Goal: Transaction & Acquisition: Purchase product/service

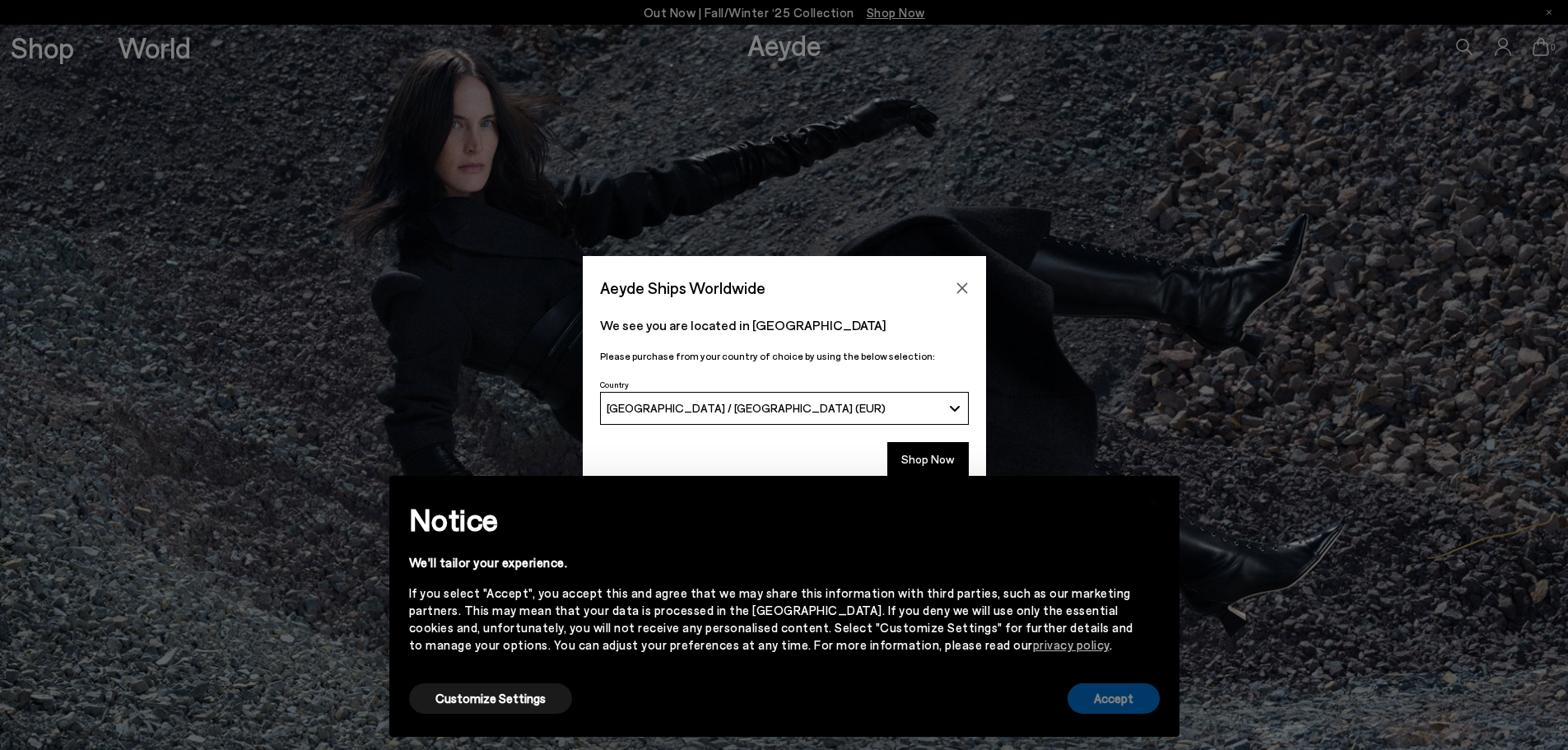
click at [1128, 685] on button "Accept" at bounding box center [1114, 697] width 92 height 30
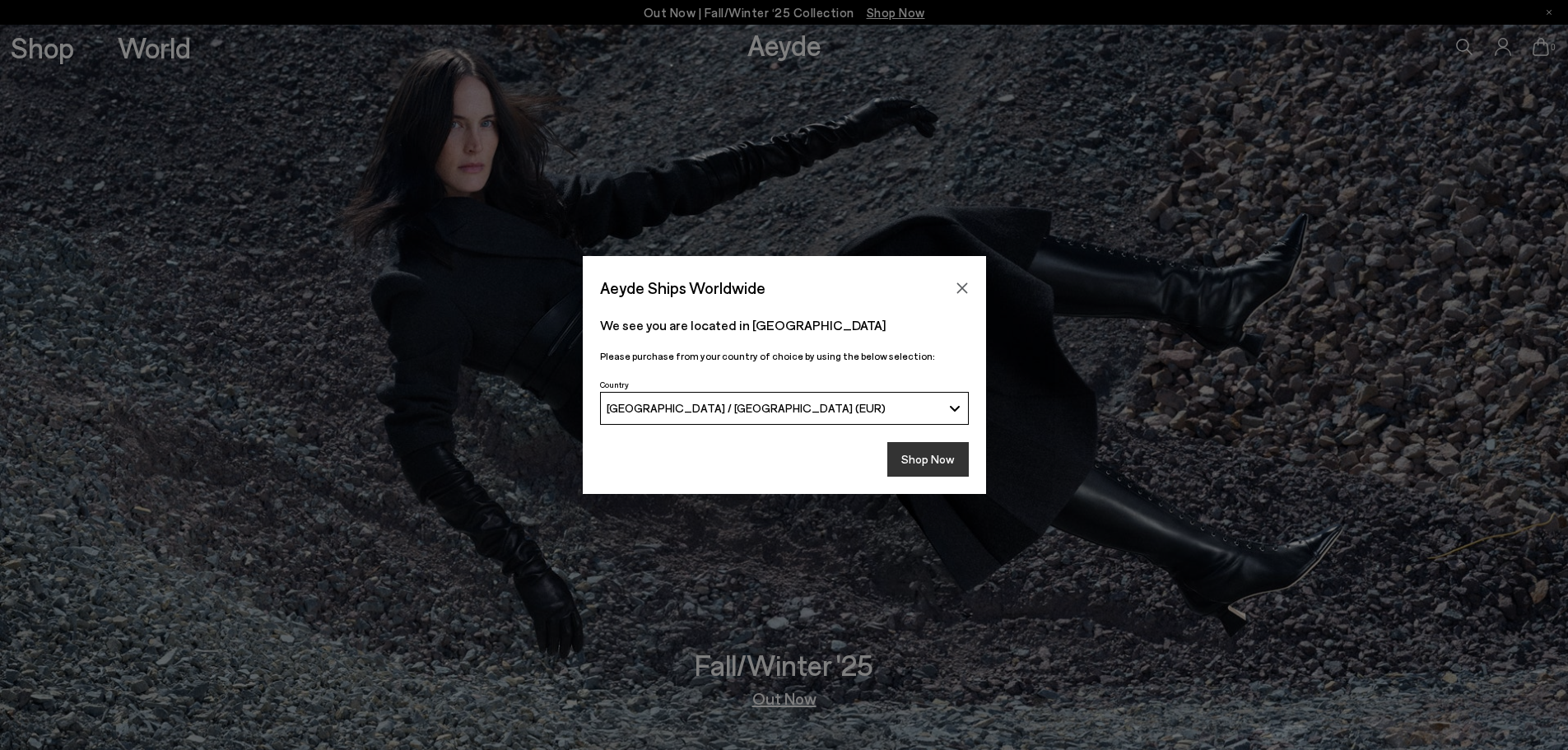
click at [942, 462] on button "Shop Now" at bounding box center [928, 459] width 81 height 35
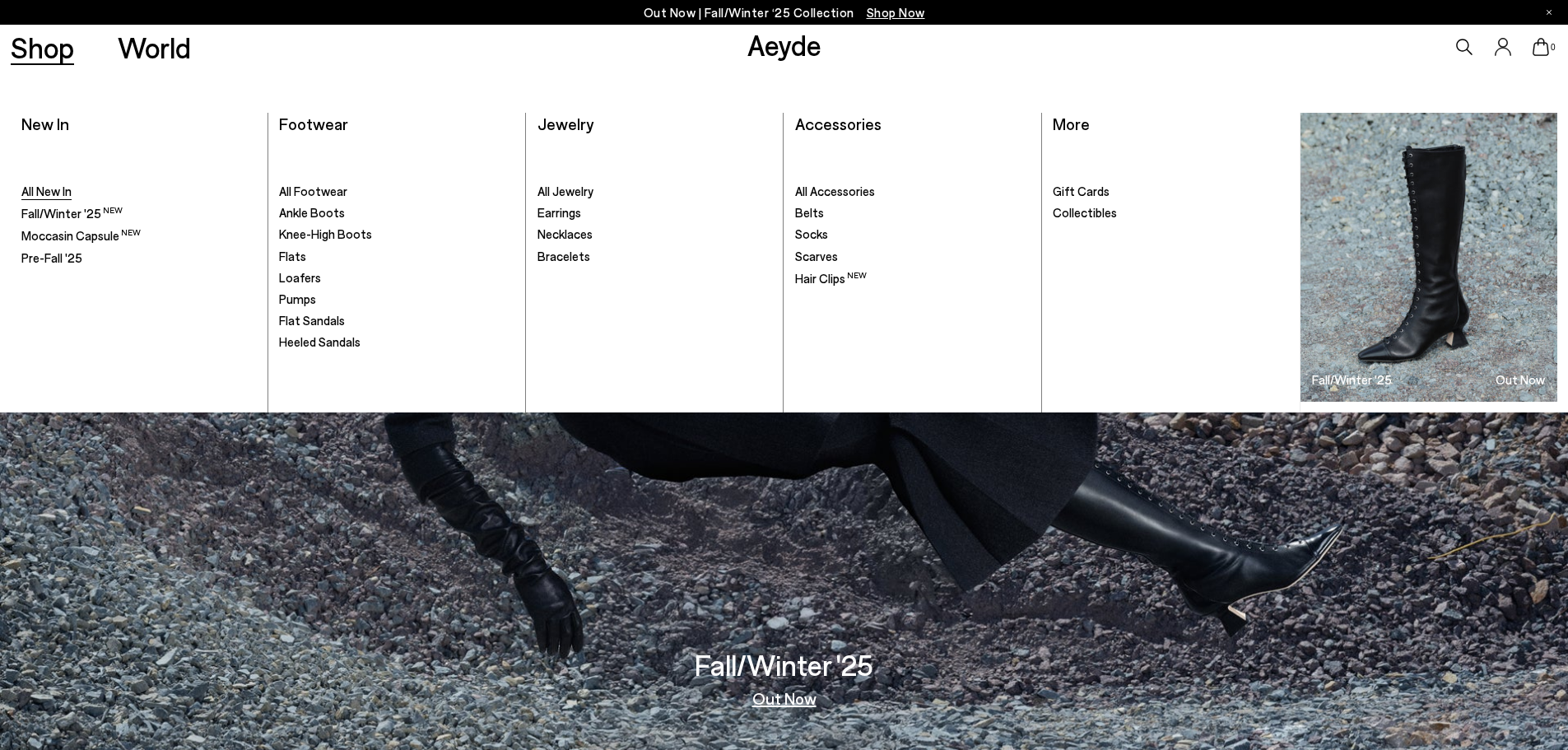
click at [45, 188] on span "All New In" at bounding box center [47, 191] width 50 height 15
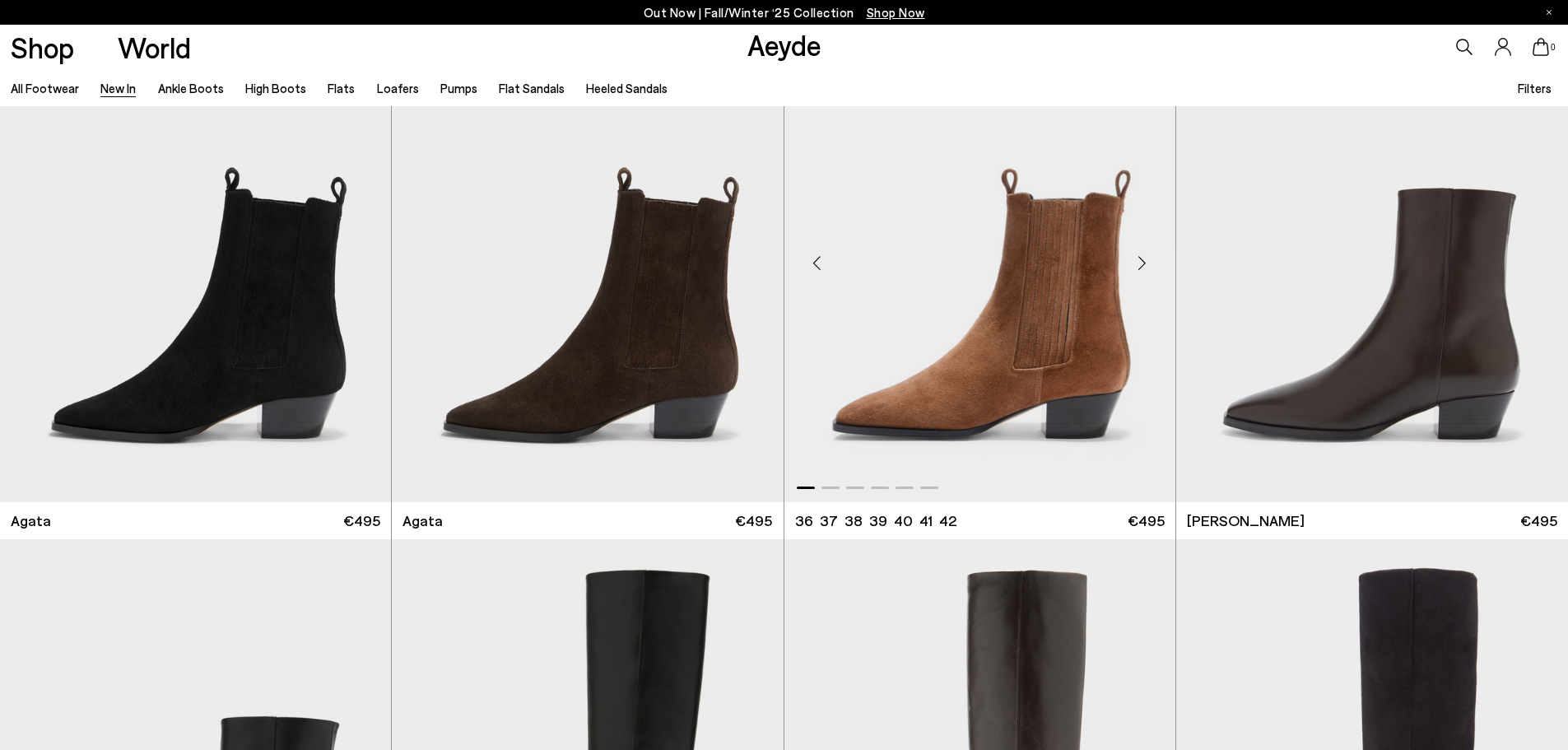
scroll to position [659, 0]
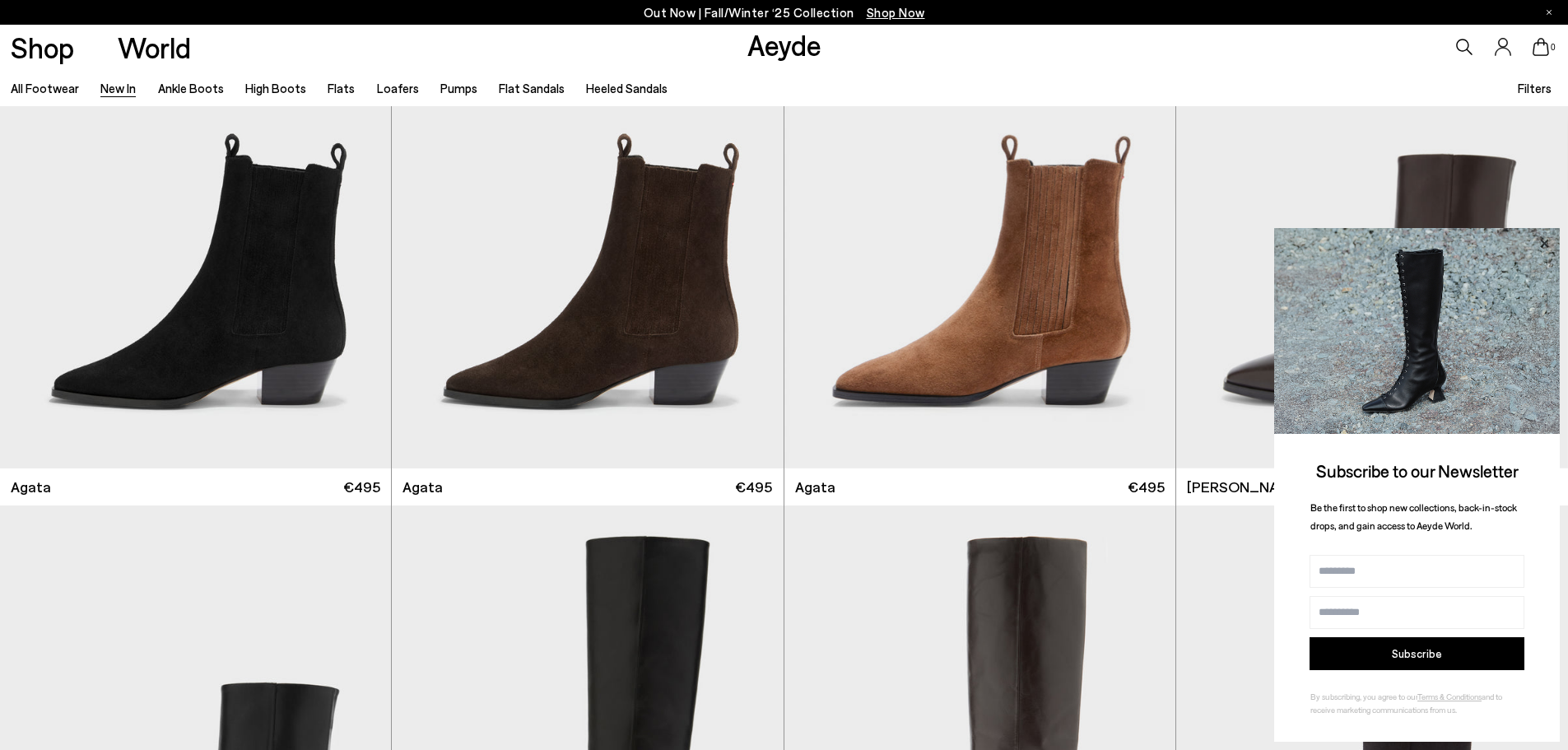
click at [1547, 240] on icon at bounding box center [1545, 243] width 9 height 9
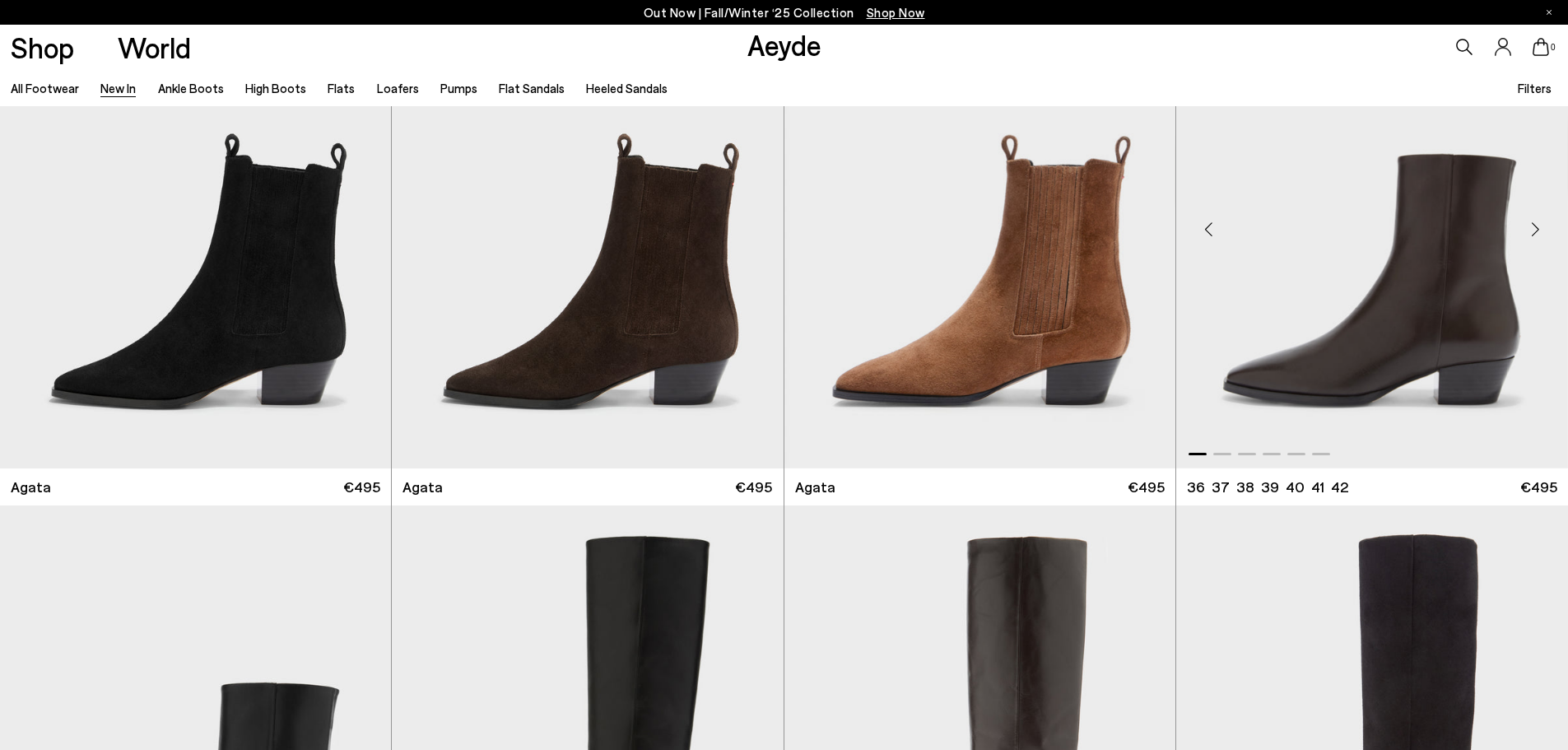
click at [1221, 455] on div at bounding box center [1372, 450] width 392 height 20
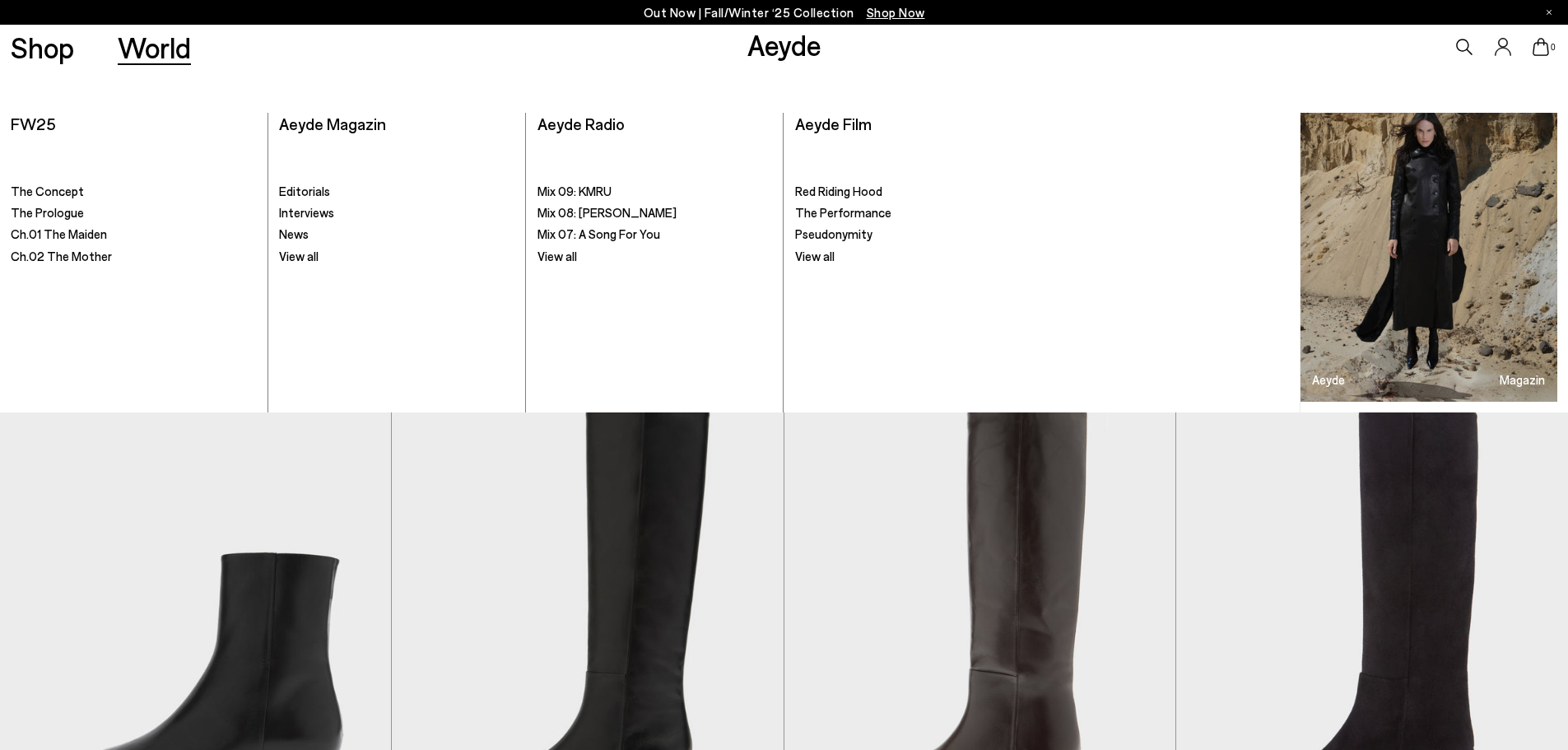
scroll to position [987, 0]
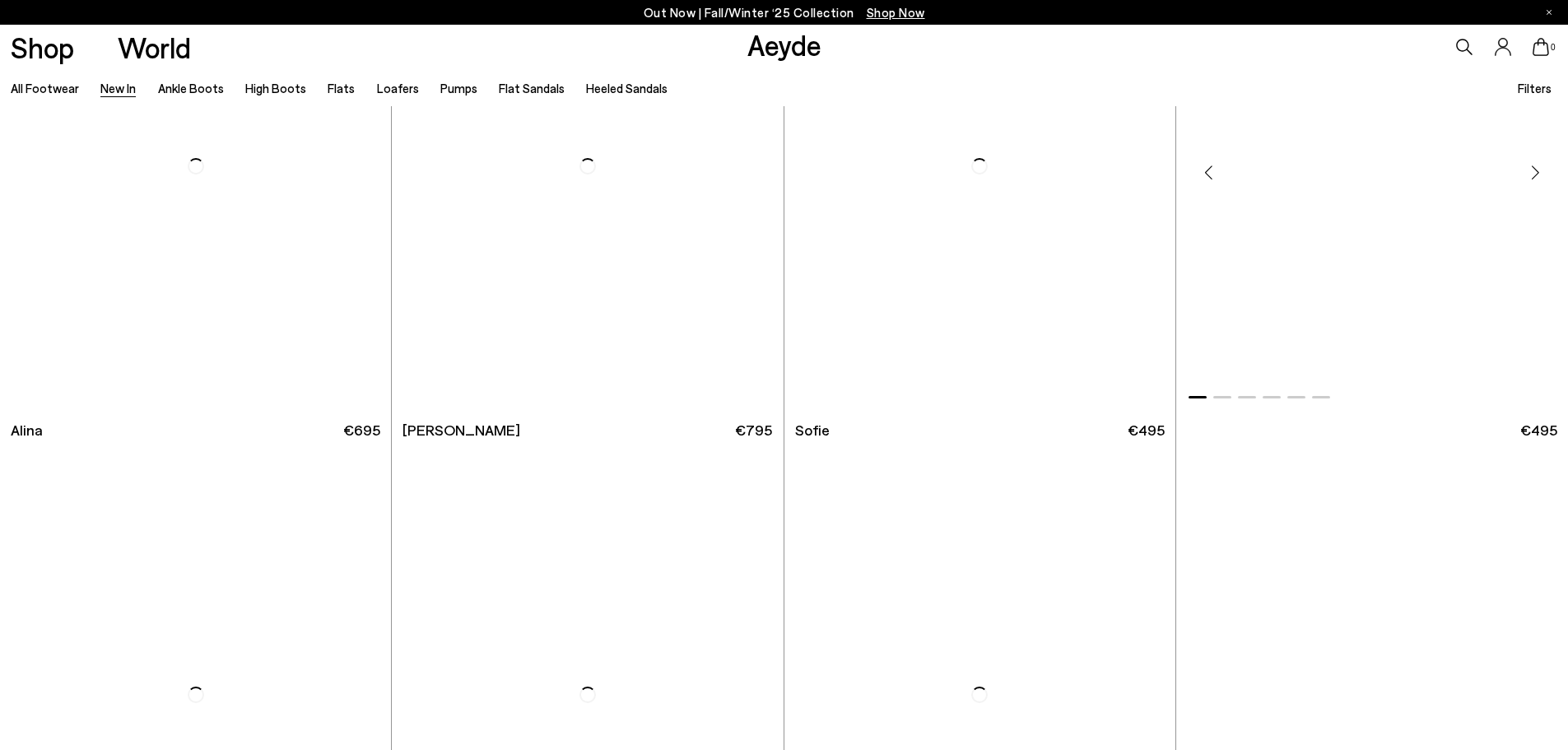
scroll to position [6336, 0]
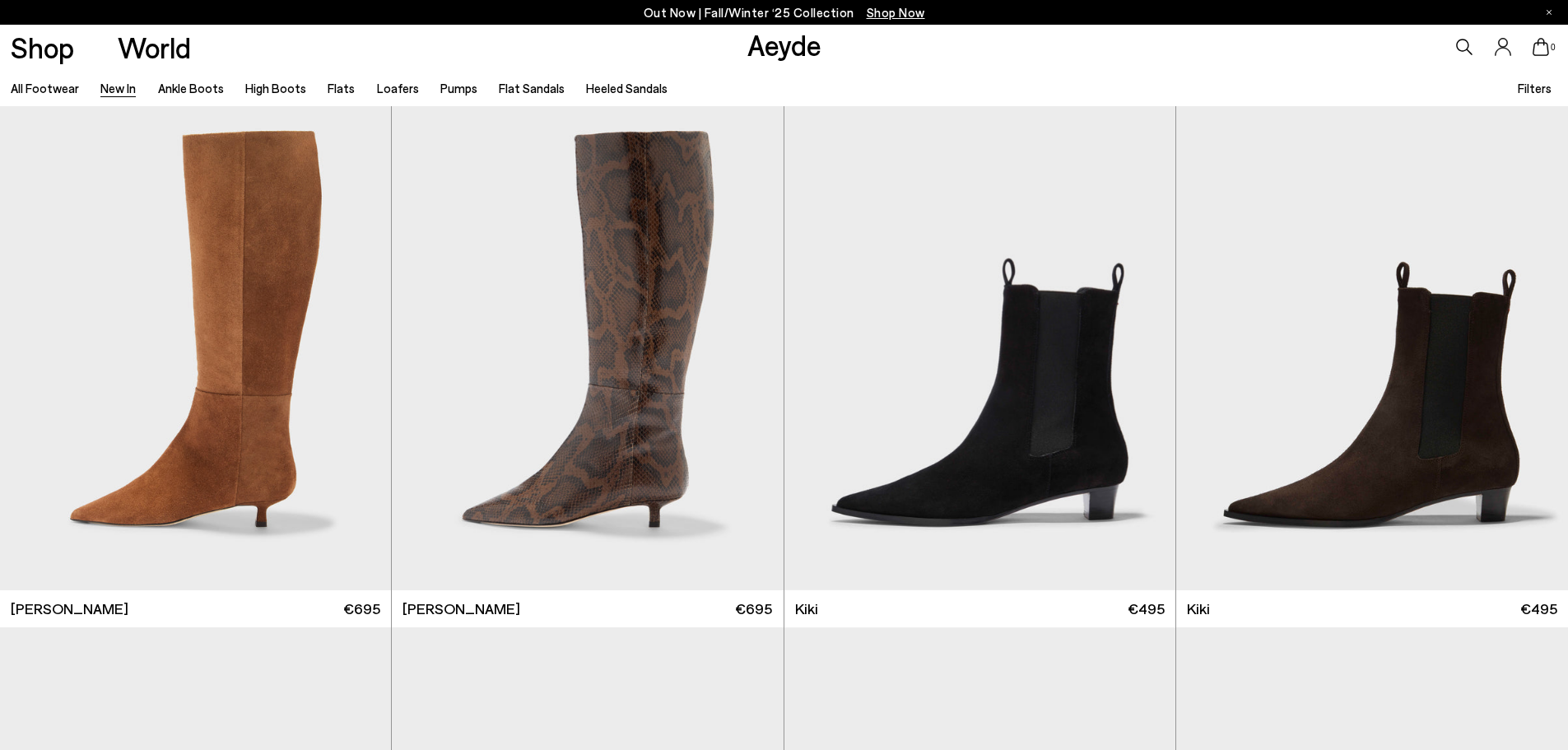
scroll to position [6994, 0]
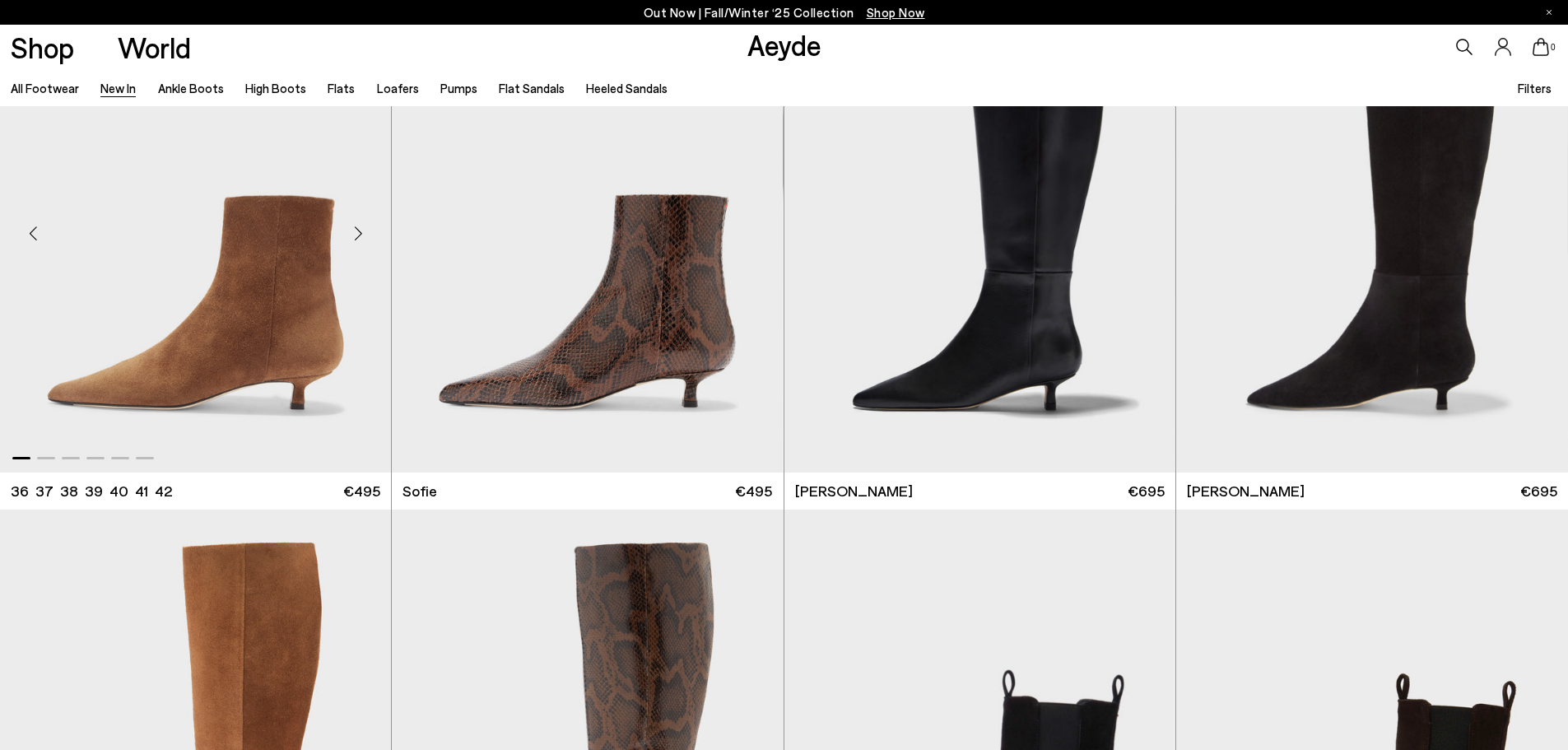
click at [258, 362] on img "1 / 6" at bounding box center [195, 226] width 391 height 491
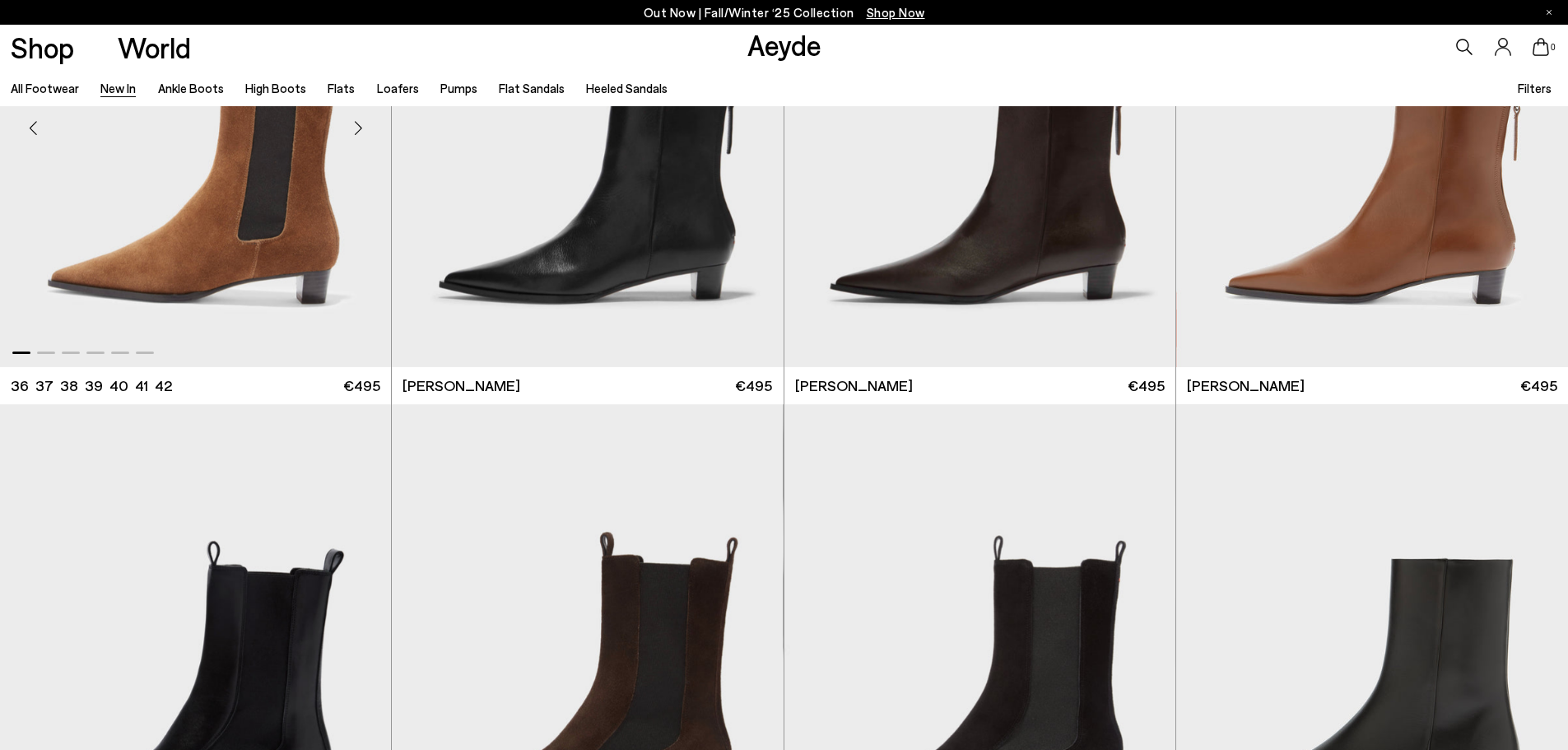
scroll to position [8064, 0]
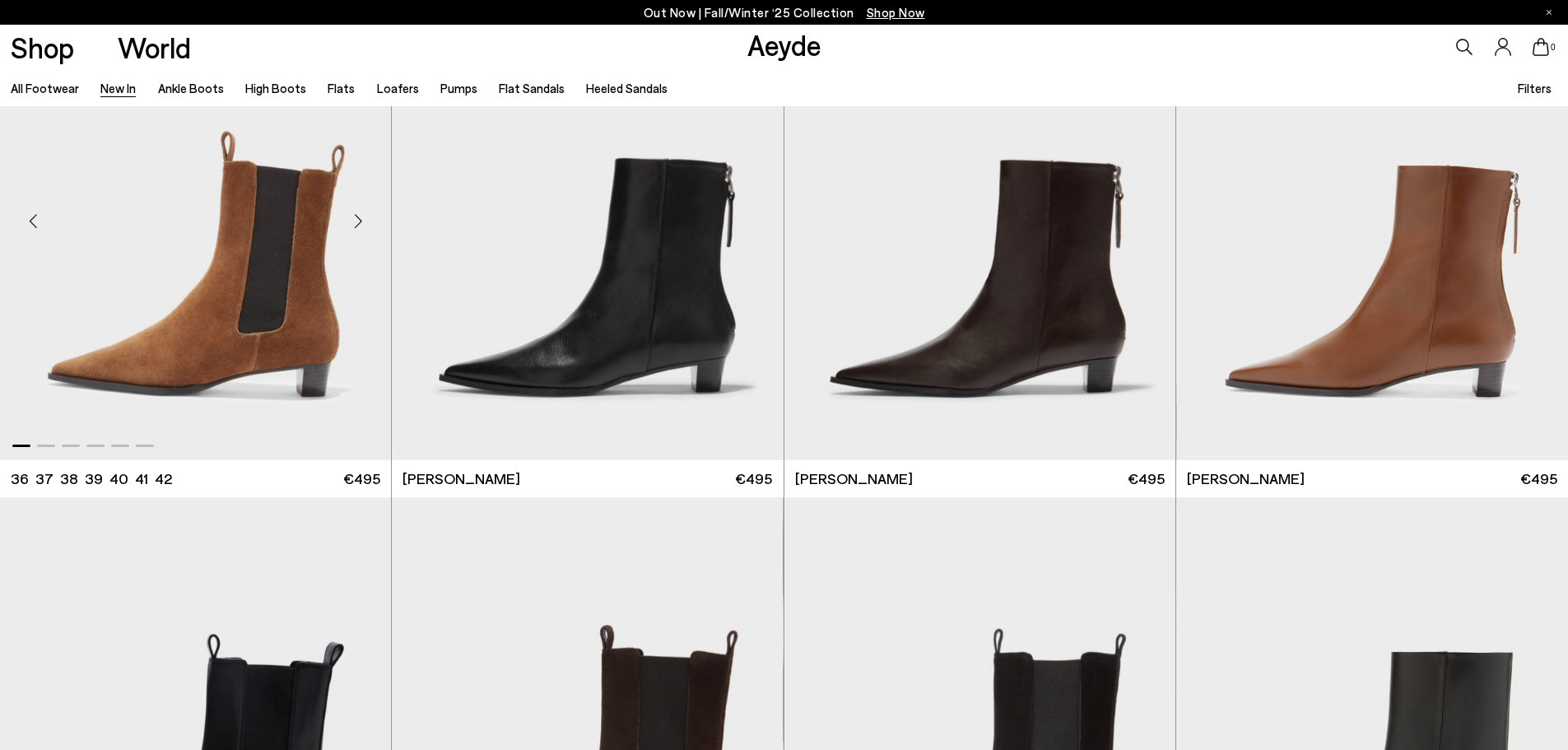
click at [327, 356] on img "1 / 6" at bounding box center [195, 214] width 391 height 491
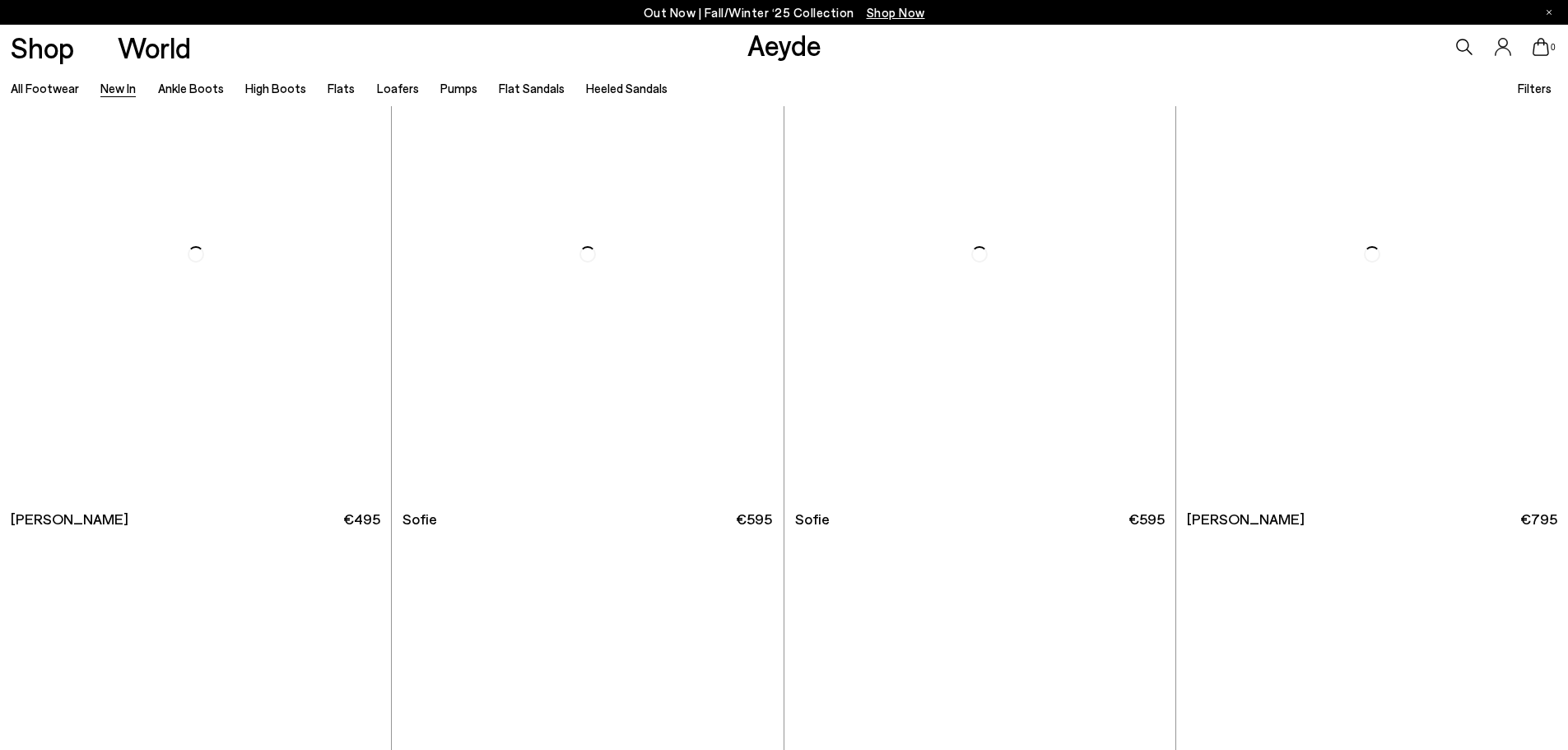
scroll to position [12423, 0]
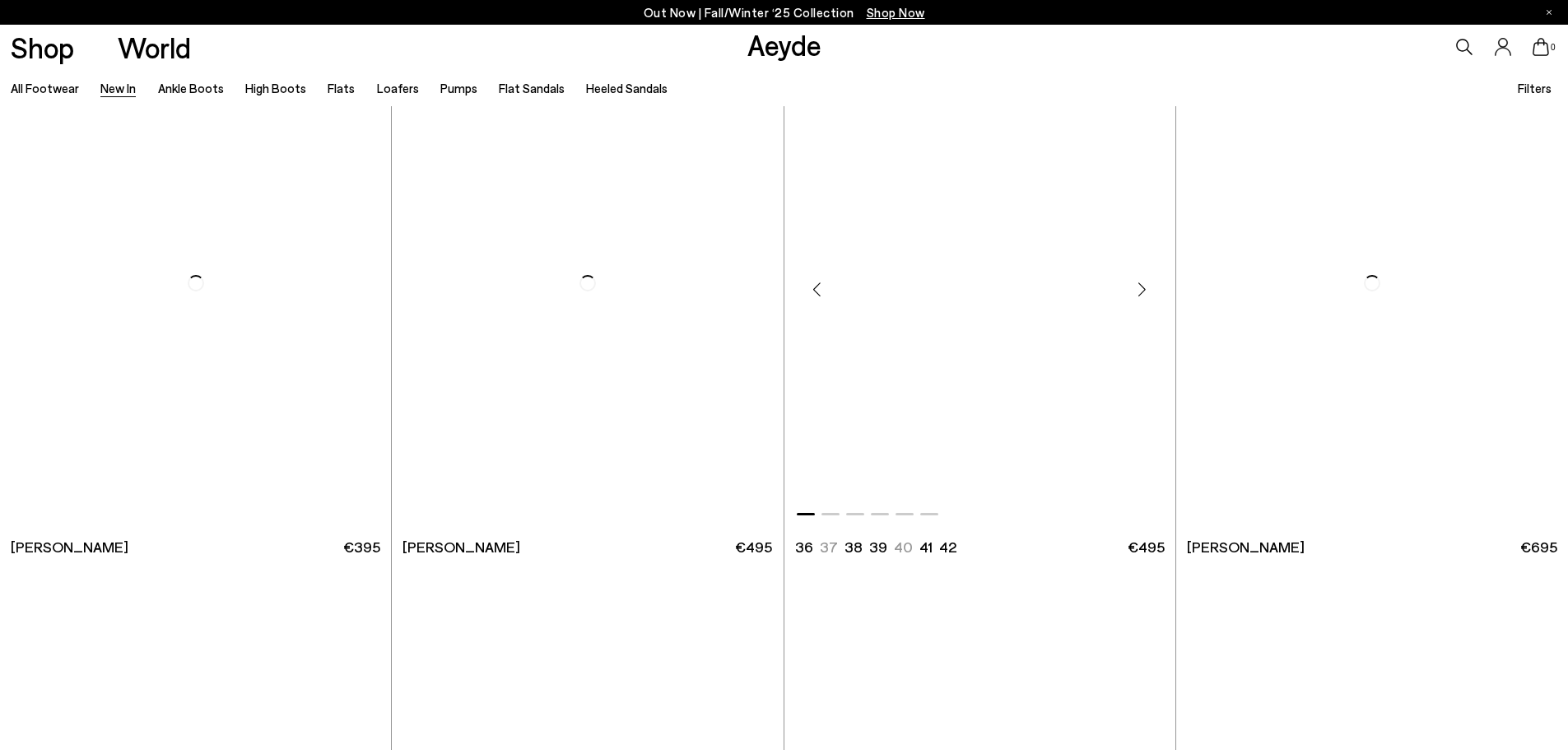
scroll to position [16537, 0]
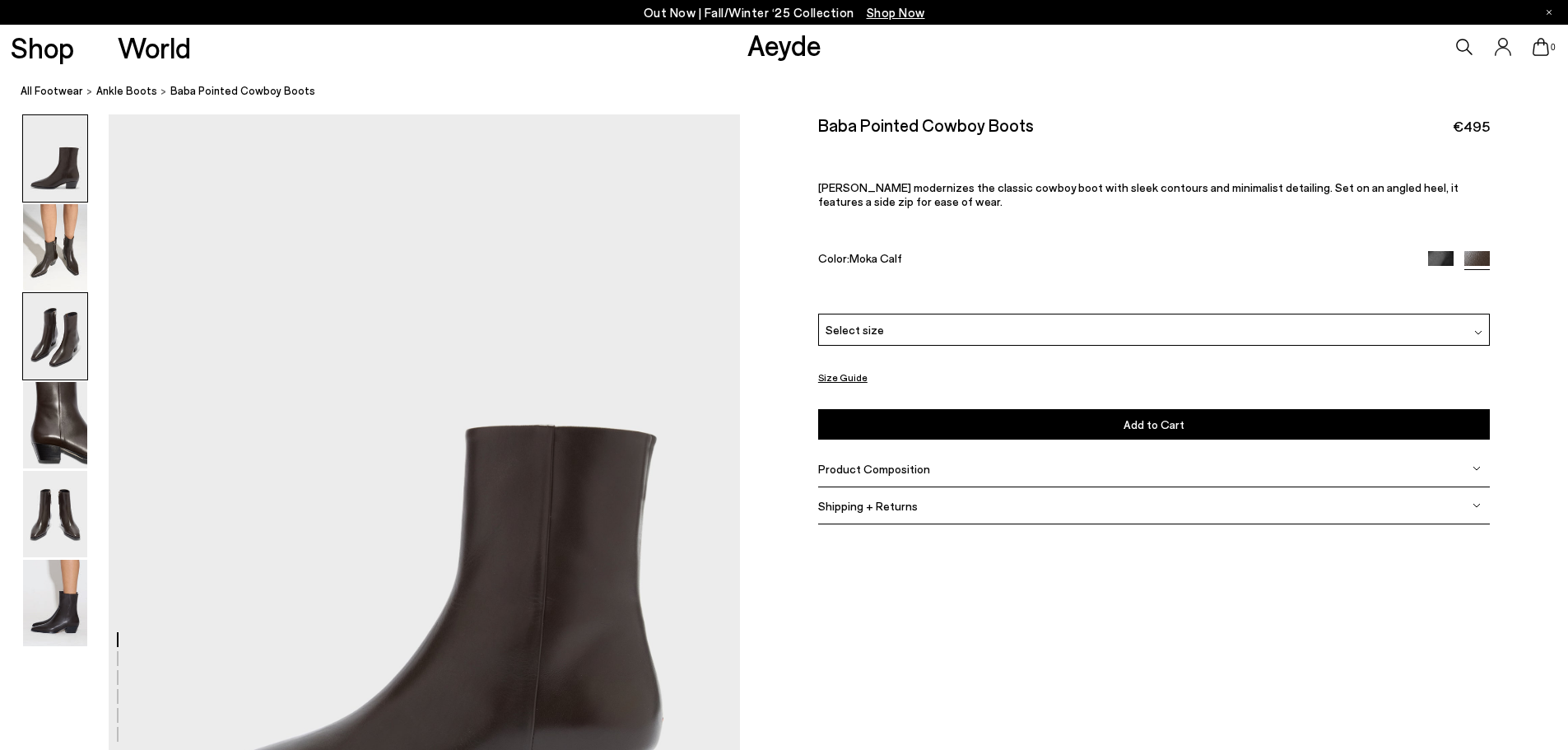
click at [60, 312] on img at bounding box center [55, 336] width 64 height 86
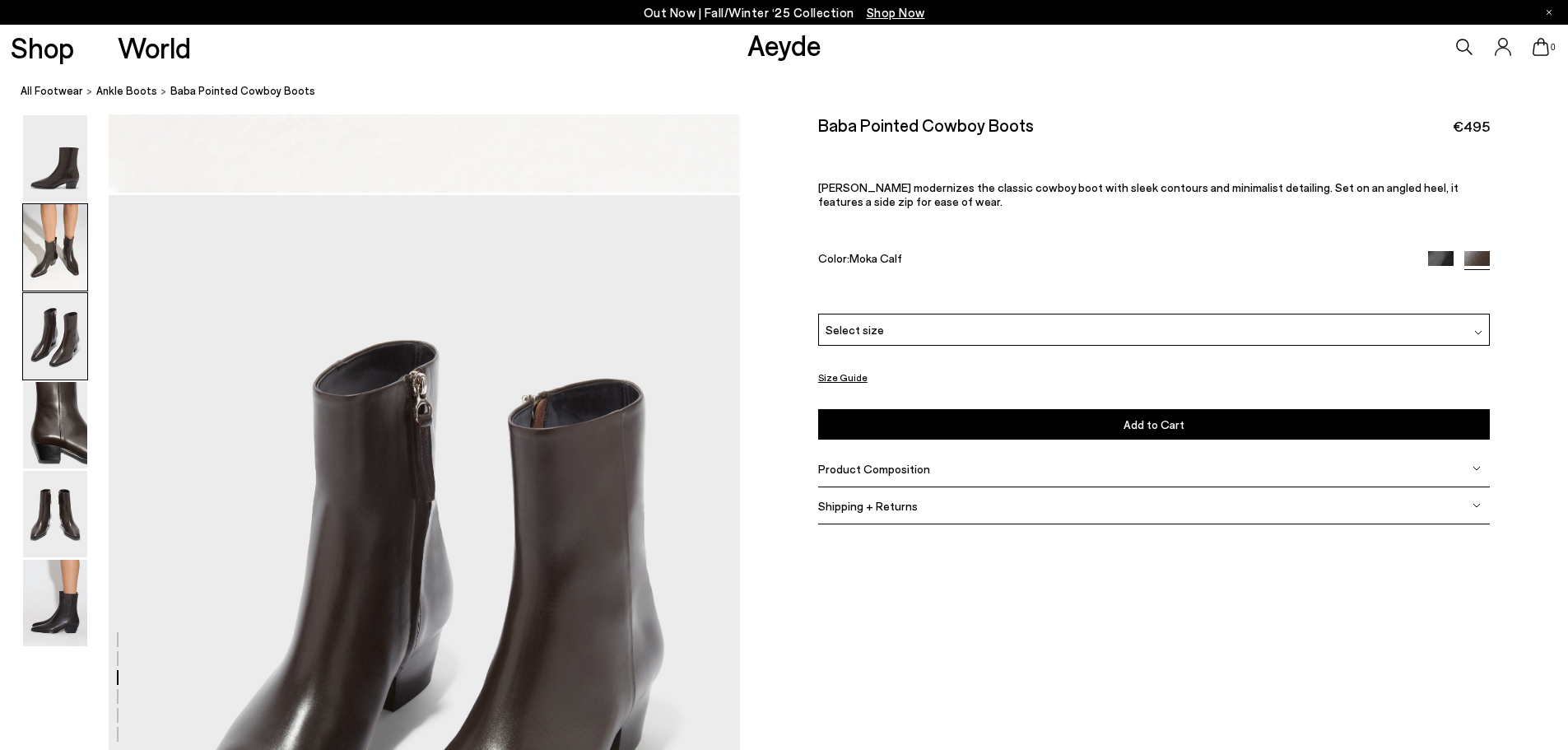
click at [56, 249] on img at bounding box center [55, 247] width 64 height 86
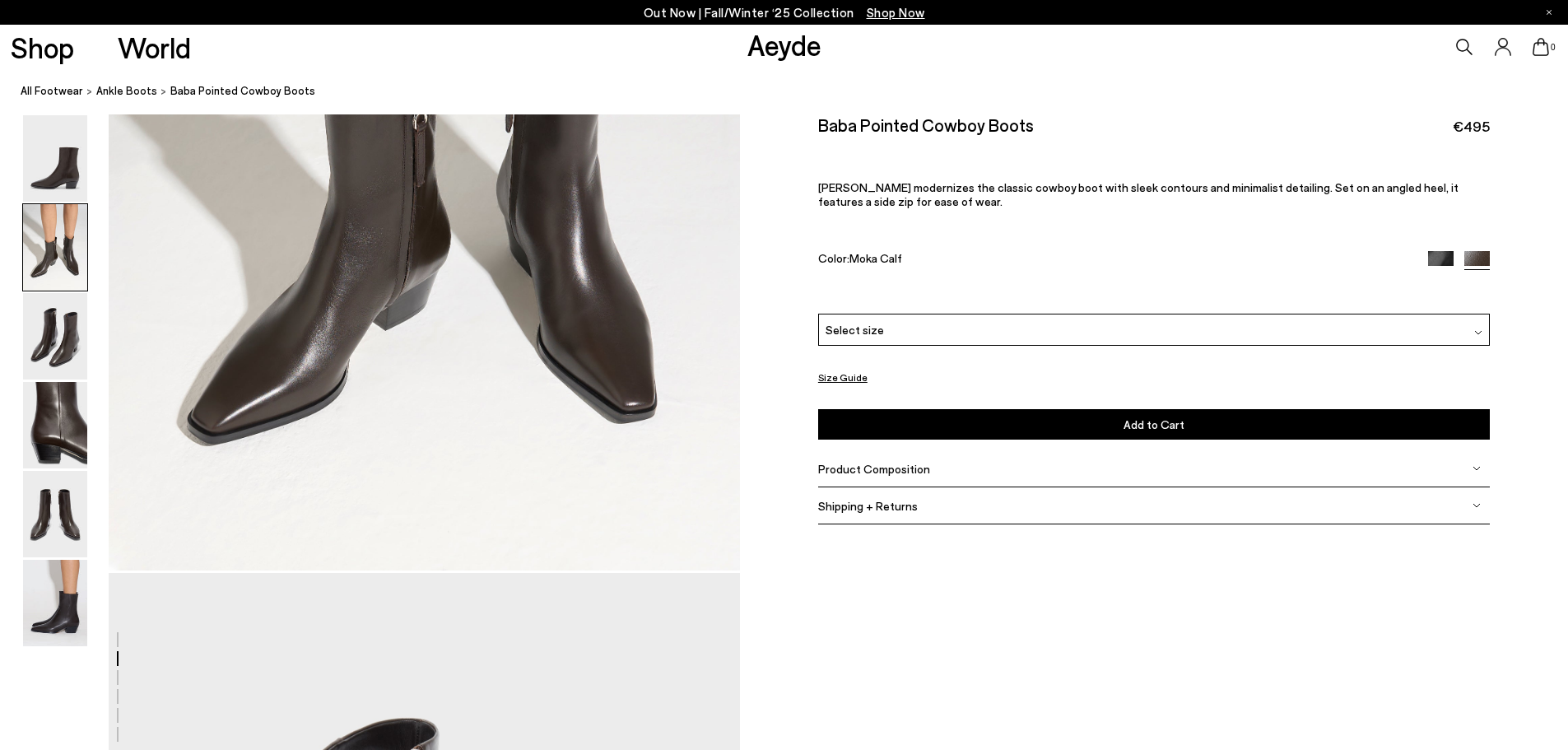
scroll to position [1257, 0]
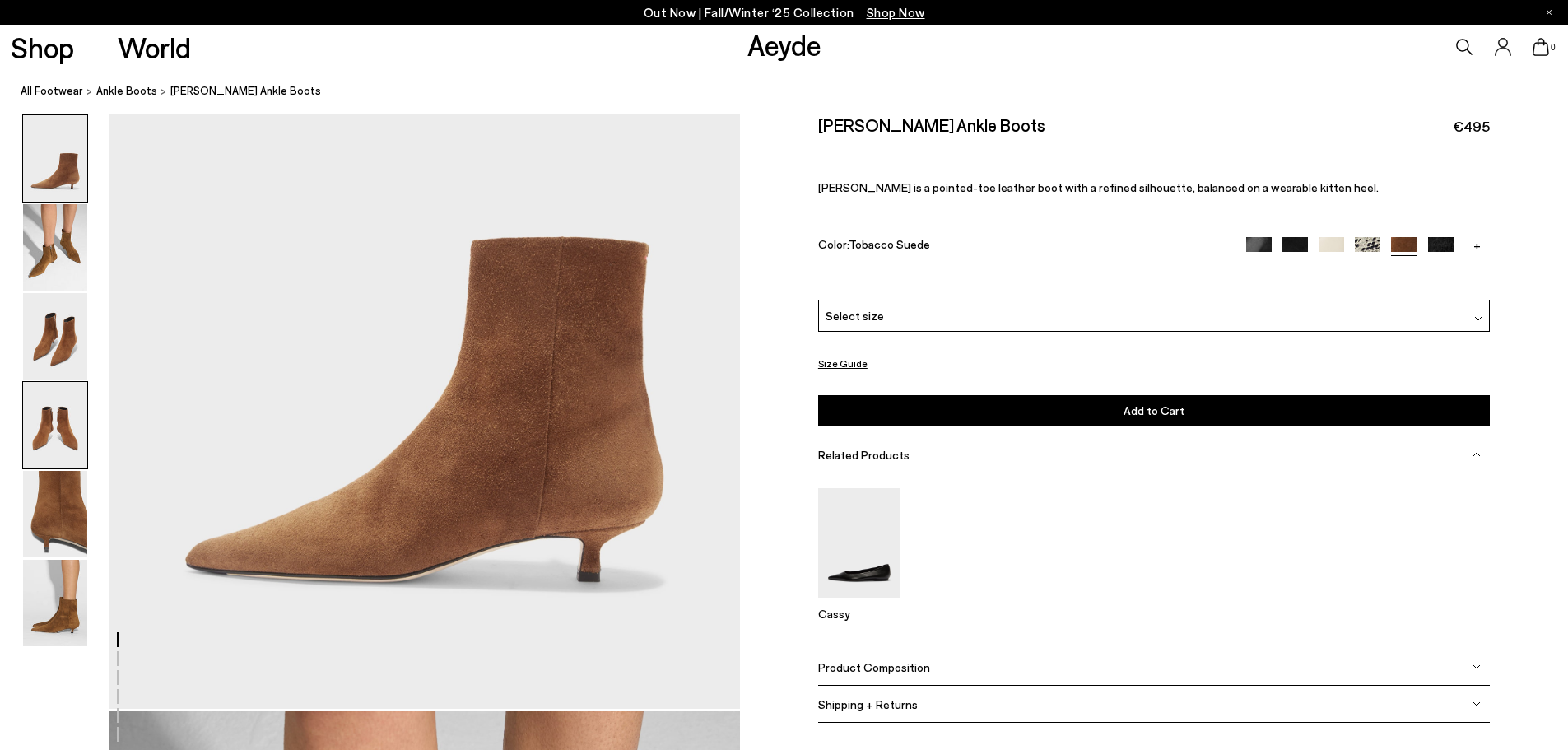
click at [72, 438] on img at bounding box center [55, 425] width 64 height 86
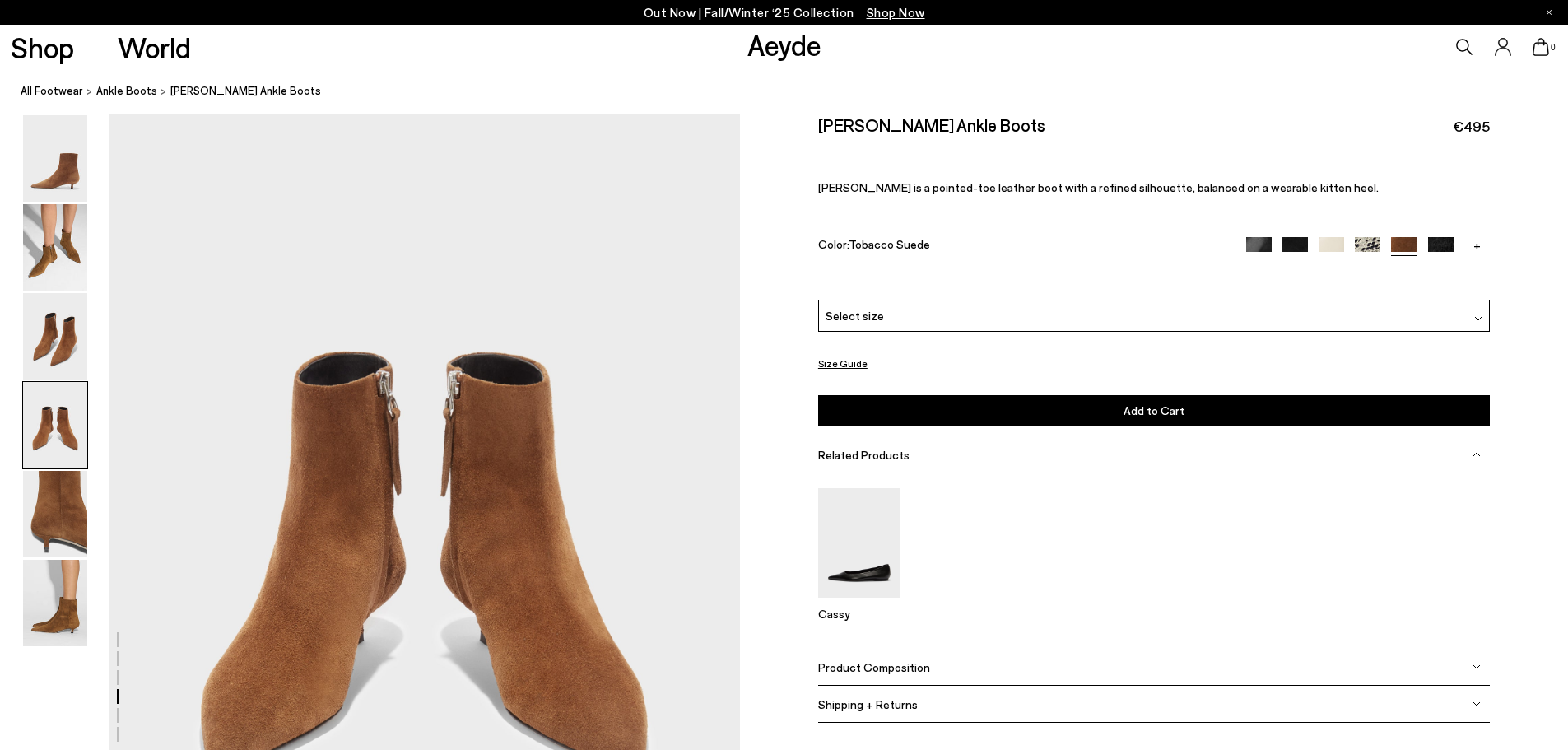
scroll to position [2696, 0]
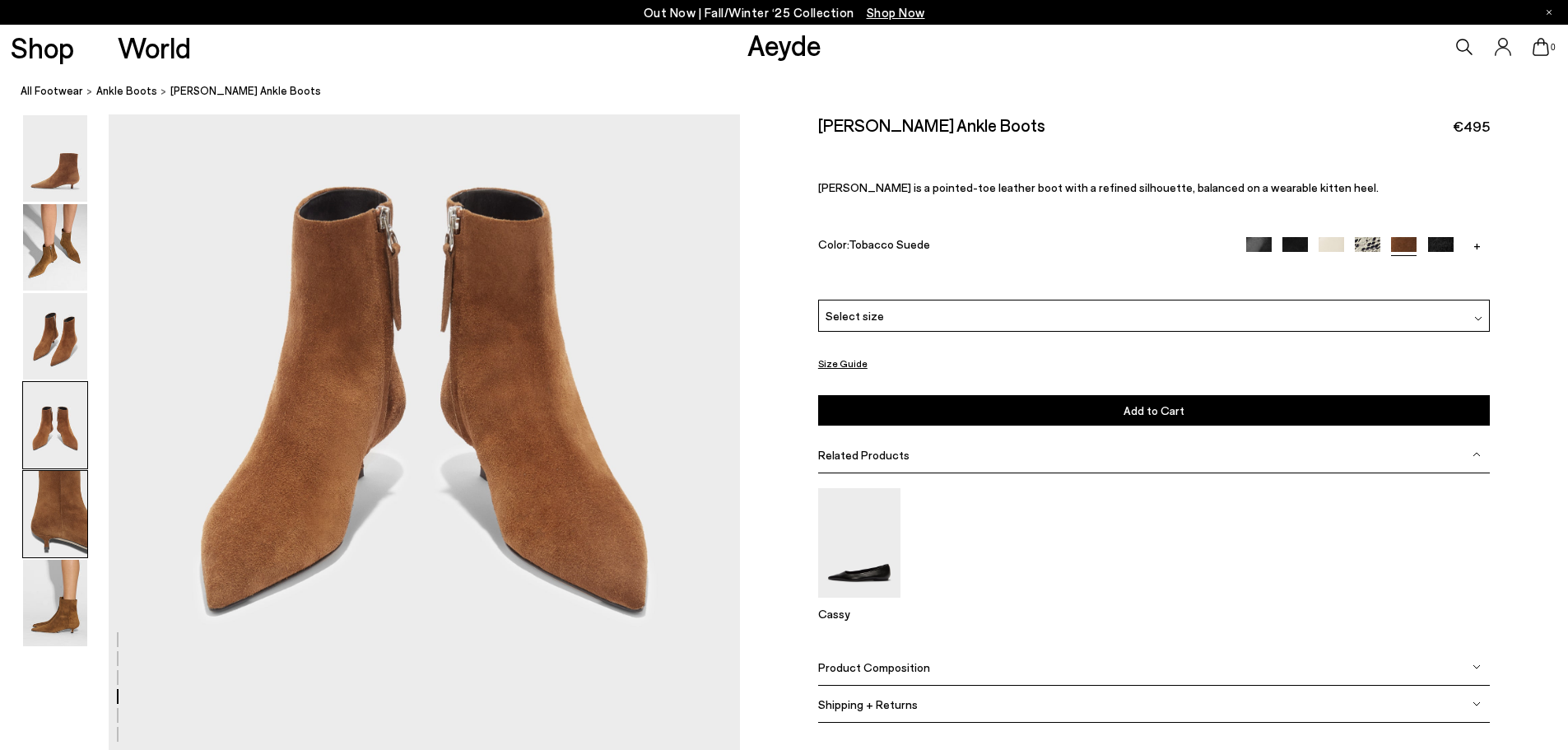
click at [87, 526] on div at bounding box center [55, 514] width 66 height 88
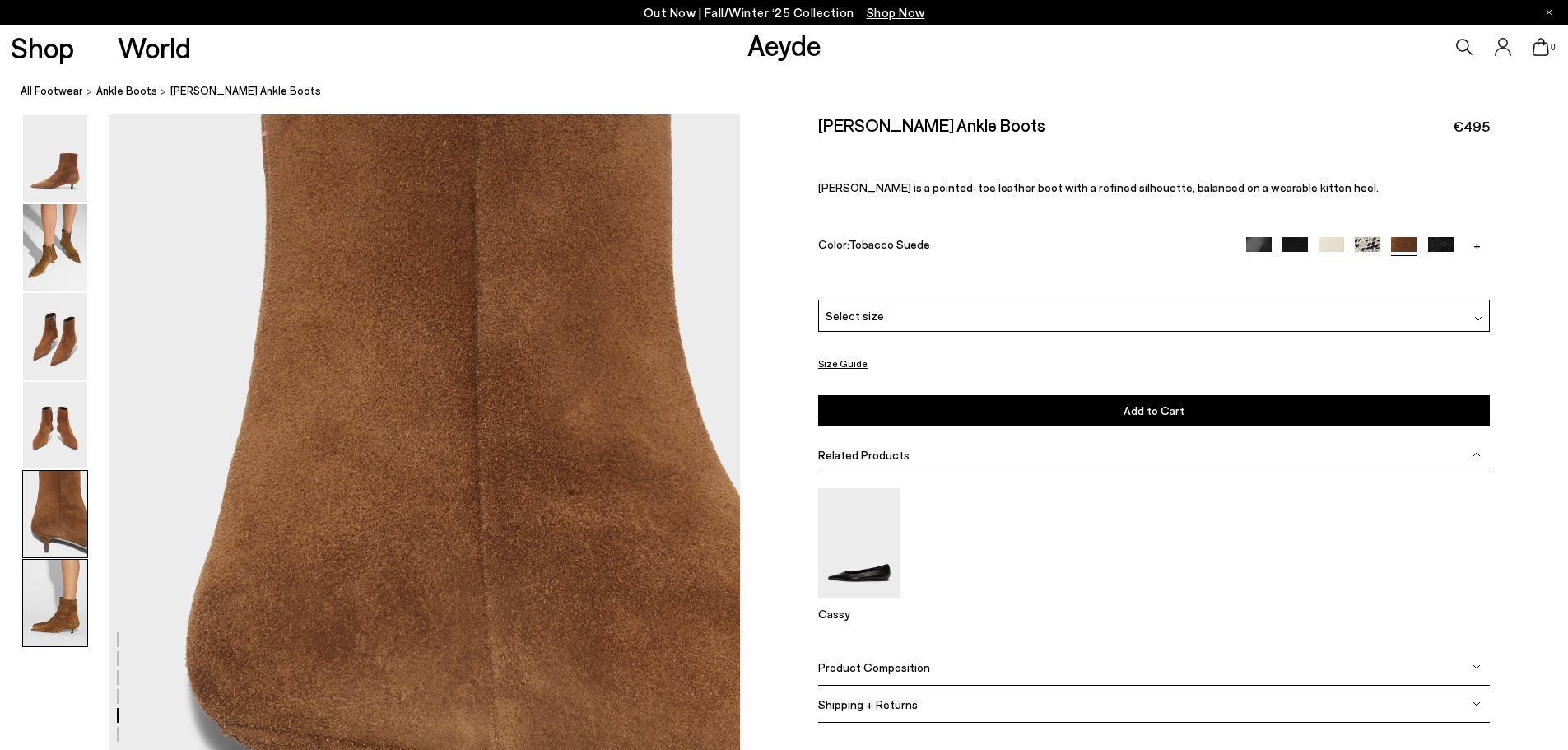
click at [53, 608] on img at bounding box center [55, 602] width 64 height 86
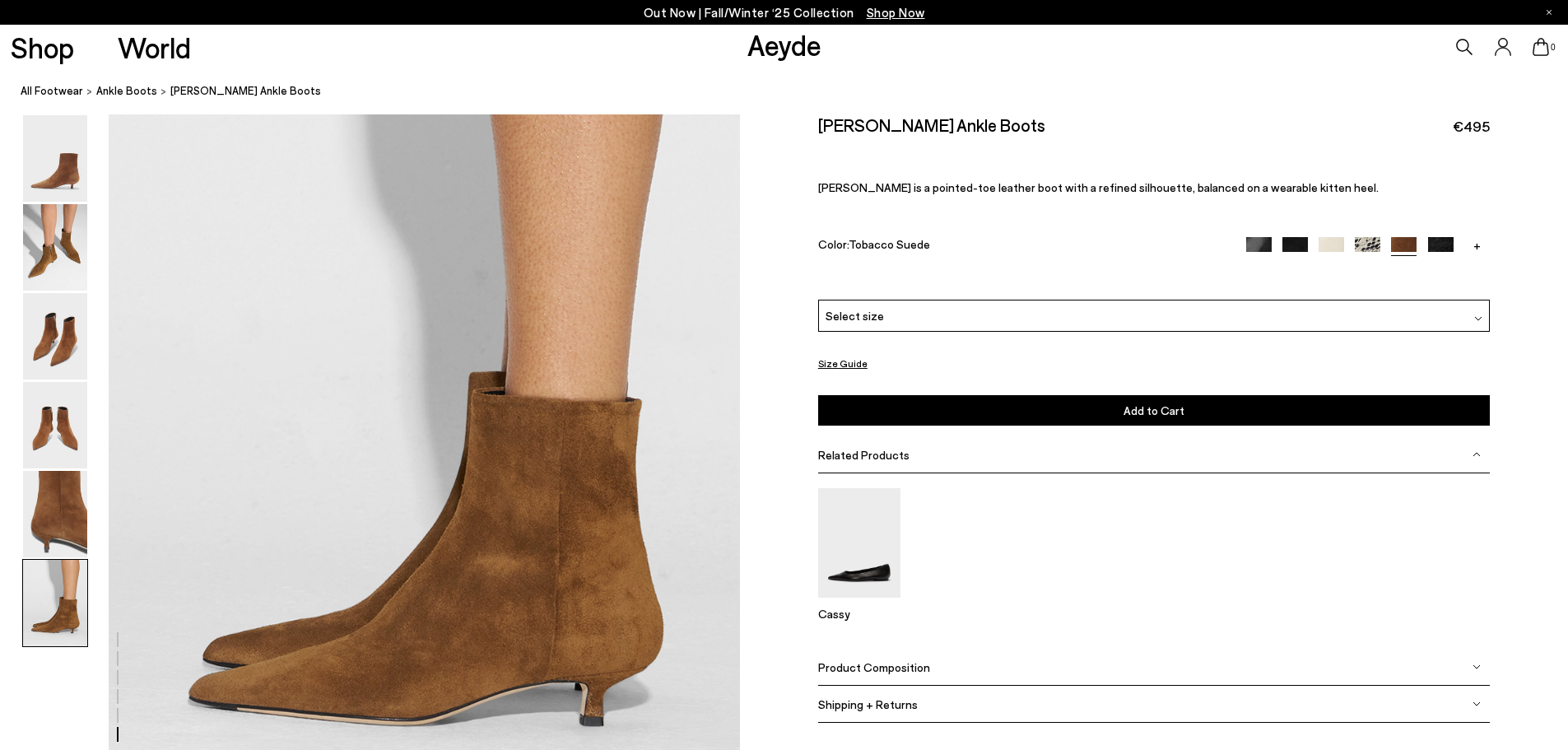
scroll to position [4333, 0]
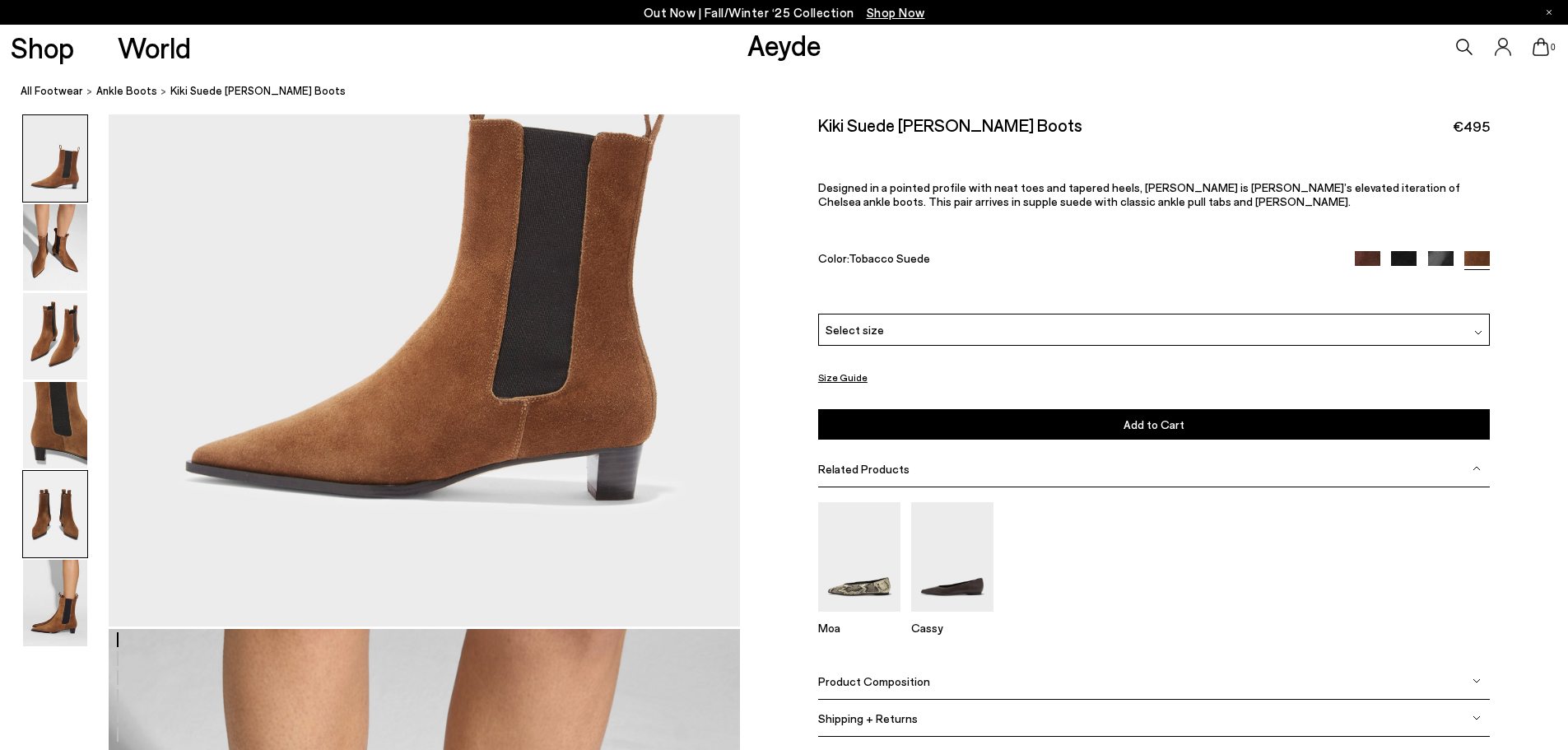
click at [72, 504] on img at bounding box center [55, 514] width 64 height 86
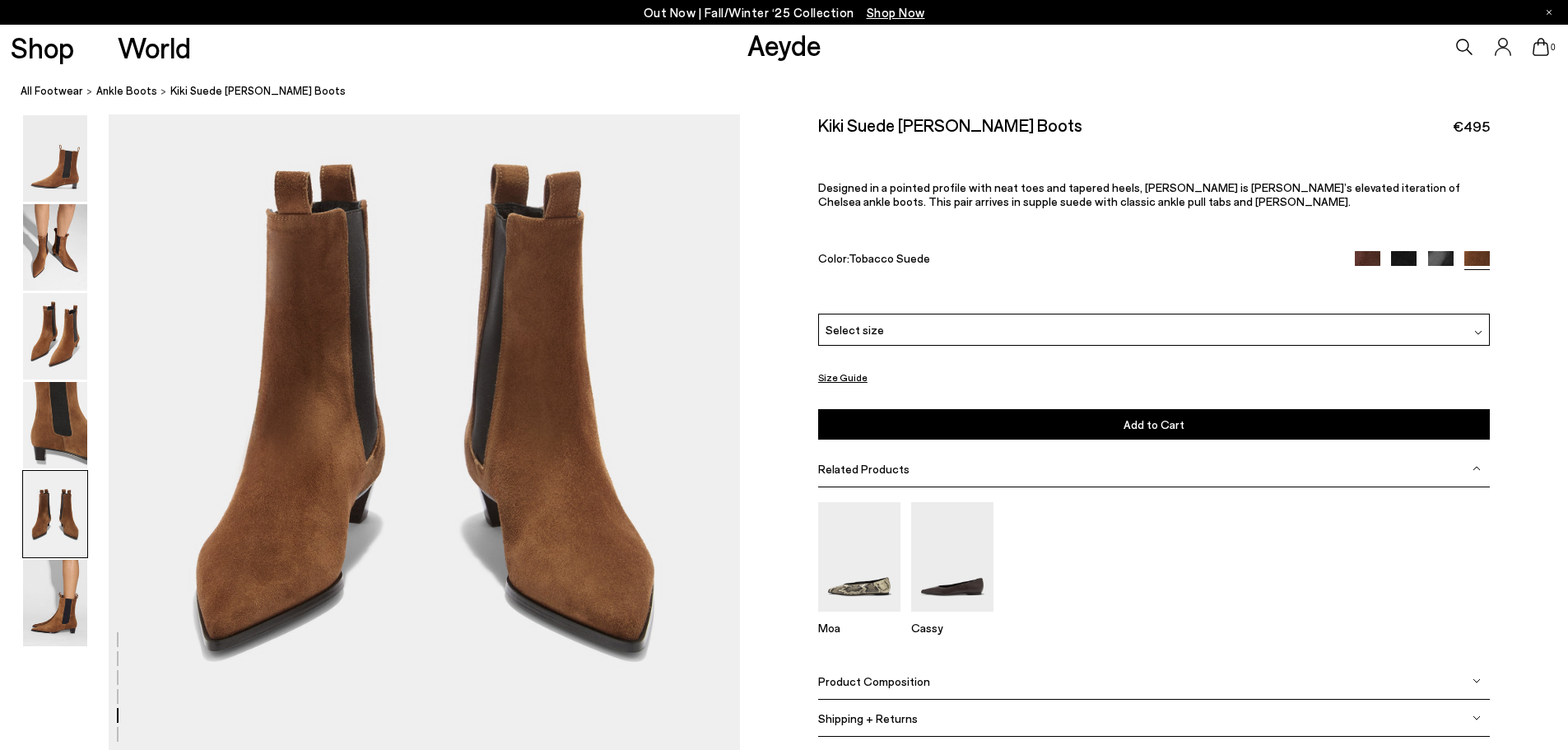
scroll to position [3622, 0]
